Goal: Find specific page/section: Find specific page/section

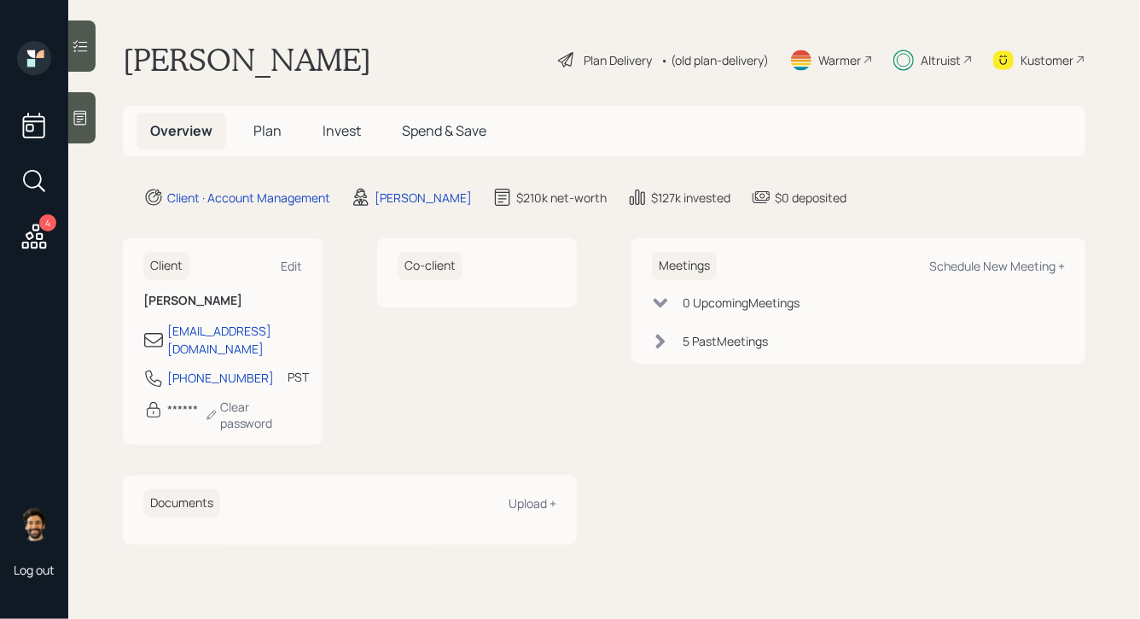
click at [341, 131] on span "Invest" at bounding box center [342, 130] width 38 height 19
